Goal: Task Accomplishment & Management: Manage account settings

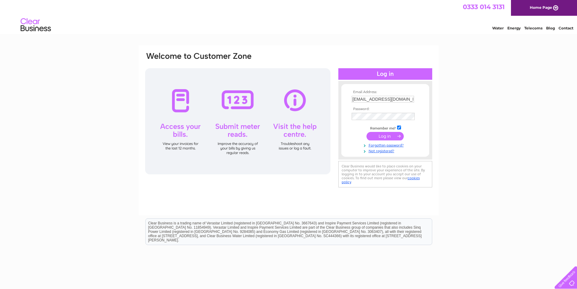
click at [396, 136] on input "submit" at bounding box center [385, 136] width 37 height 8
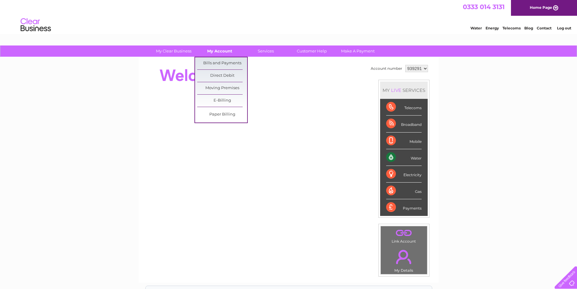
click at [221, 55] on link "My Account" at bounding box center [220, 50] width 50 height 11
click at [221, 62] on link "Bills and Payments" at bounding box center [222, 63] width 50 height 12
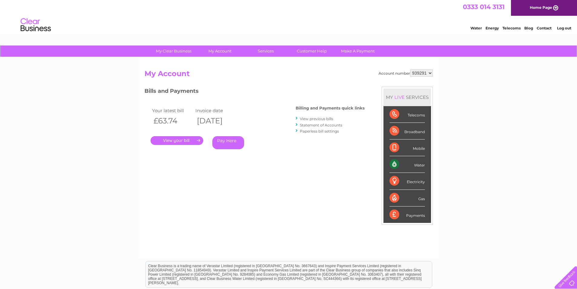
click at [183, 140] on link "." at bounding box center [177, 140] width 53 height 9
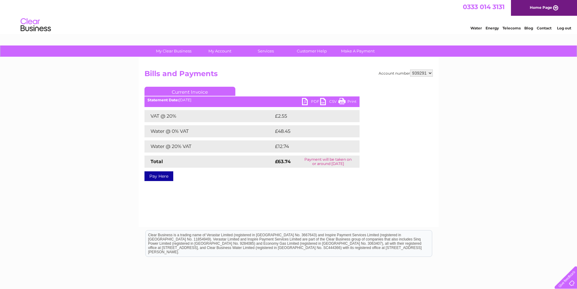
click at [306, 102] on link "PDF" at bounding box center [311, 102] width 18 height 9
